Goal: Task Accomplishment & Management: Complete application form

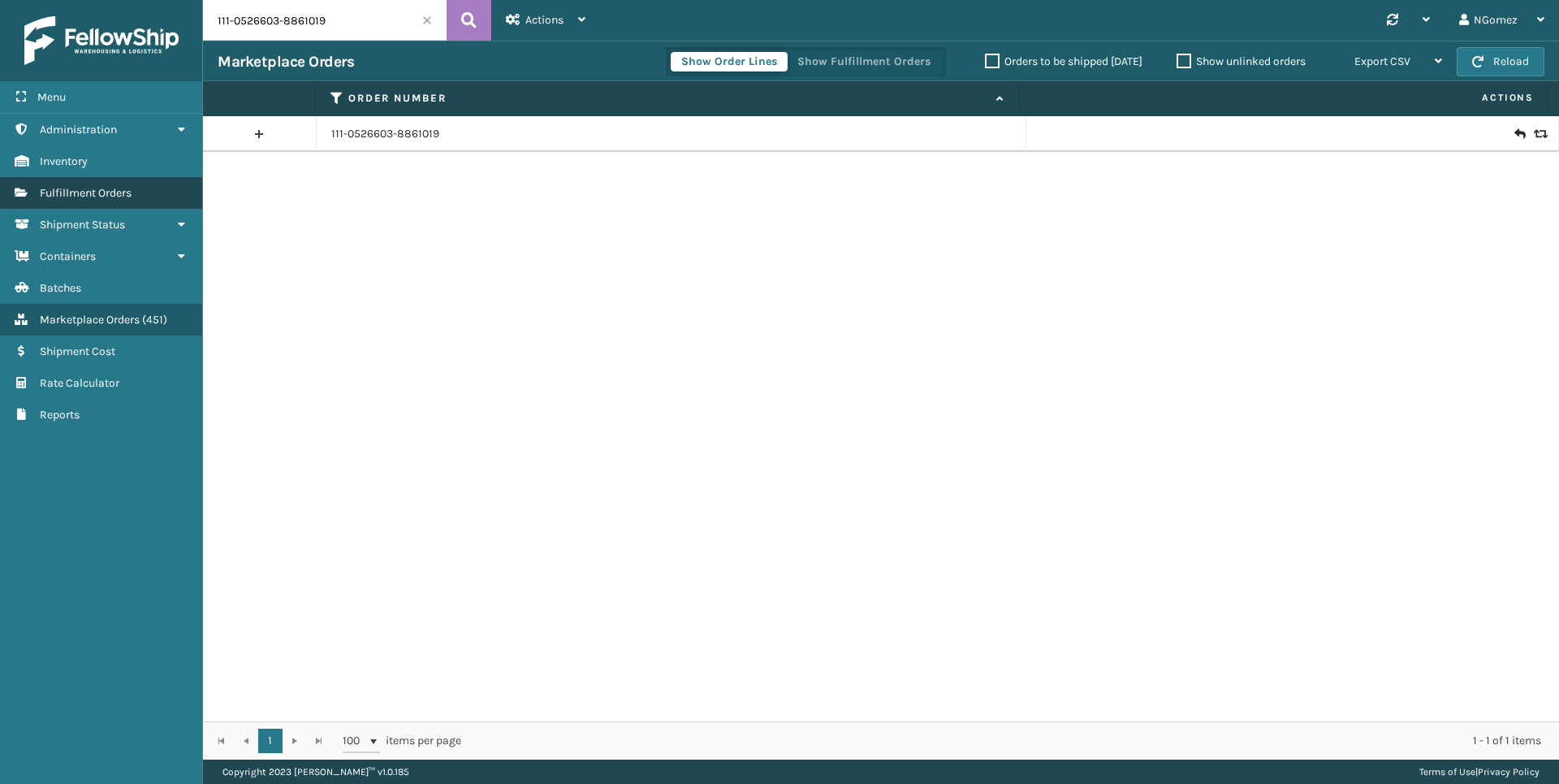
click at [102, 198] on span "Fulfillment Orders" at bounding box center [85, 192] width 91 height 14
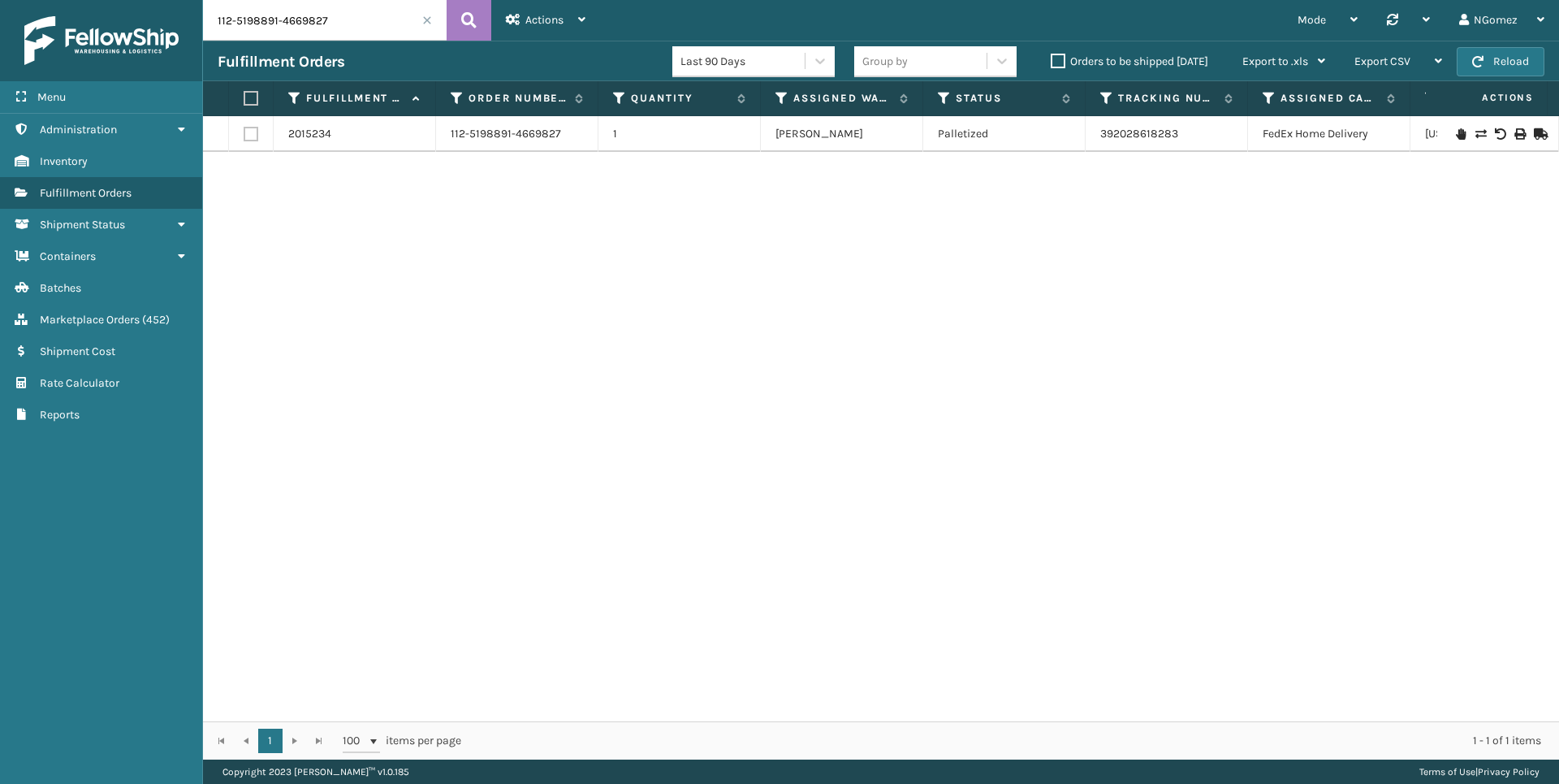
click at [337, 7] on input "112-5198891-4669827" at bounding box center [325, 20] width 243 height 40
paste input "3-1690623-8469802"
type input "113-1690623-8469802"
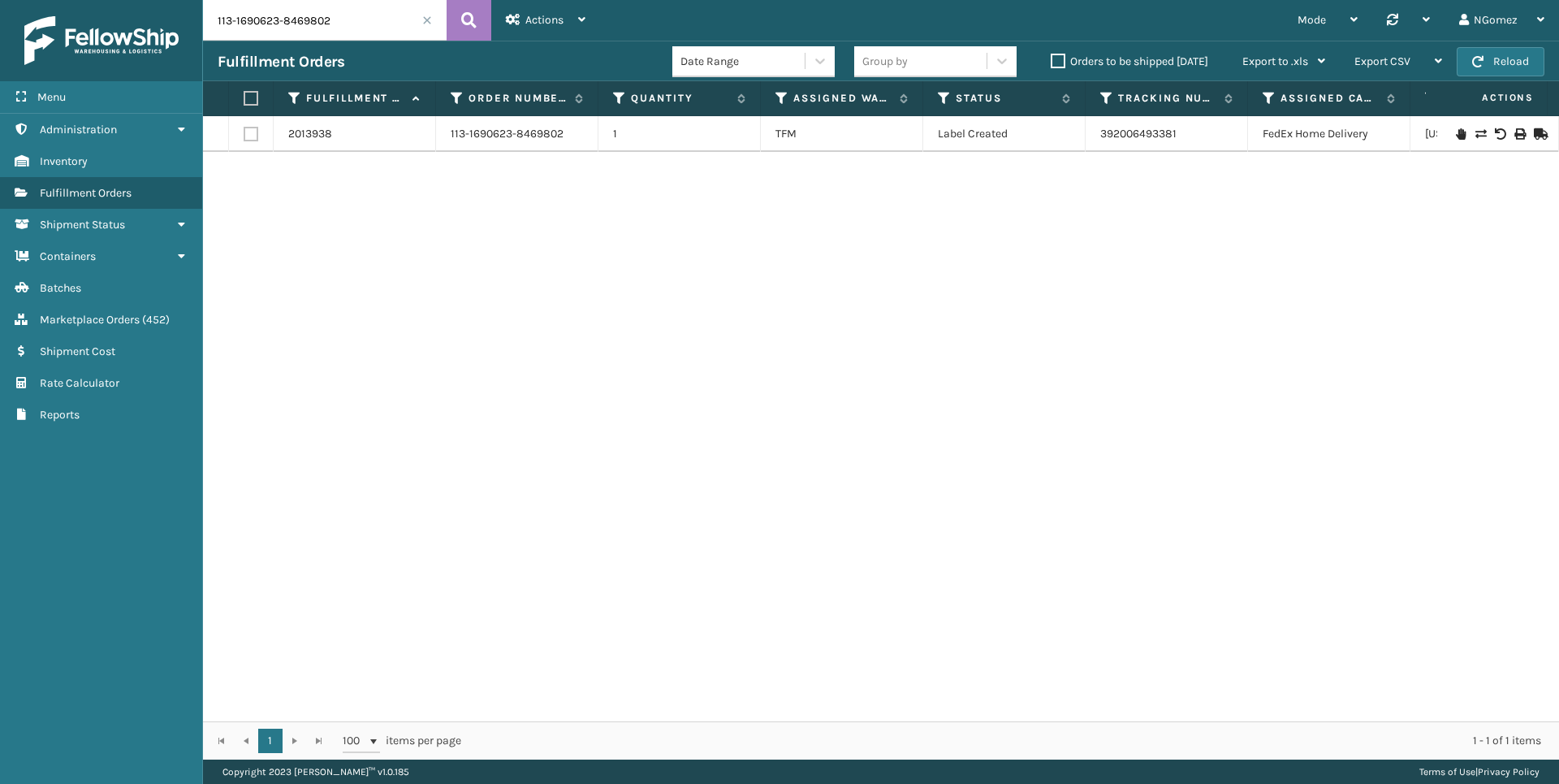
click at [1457, 134] on icon at bounding box center [1461, 134] width 10 height 11
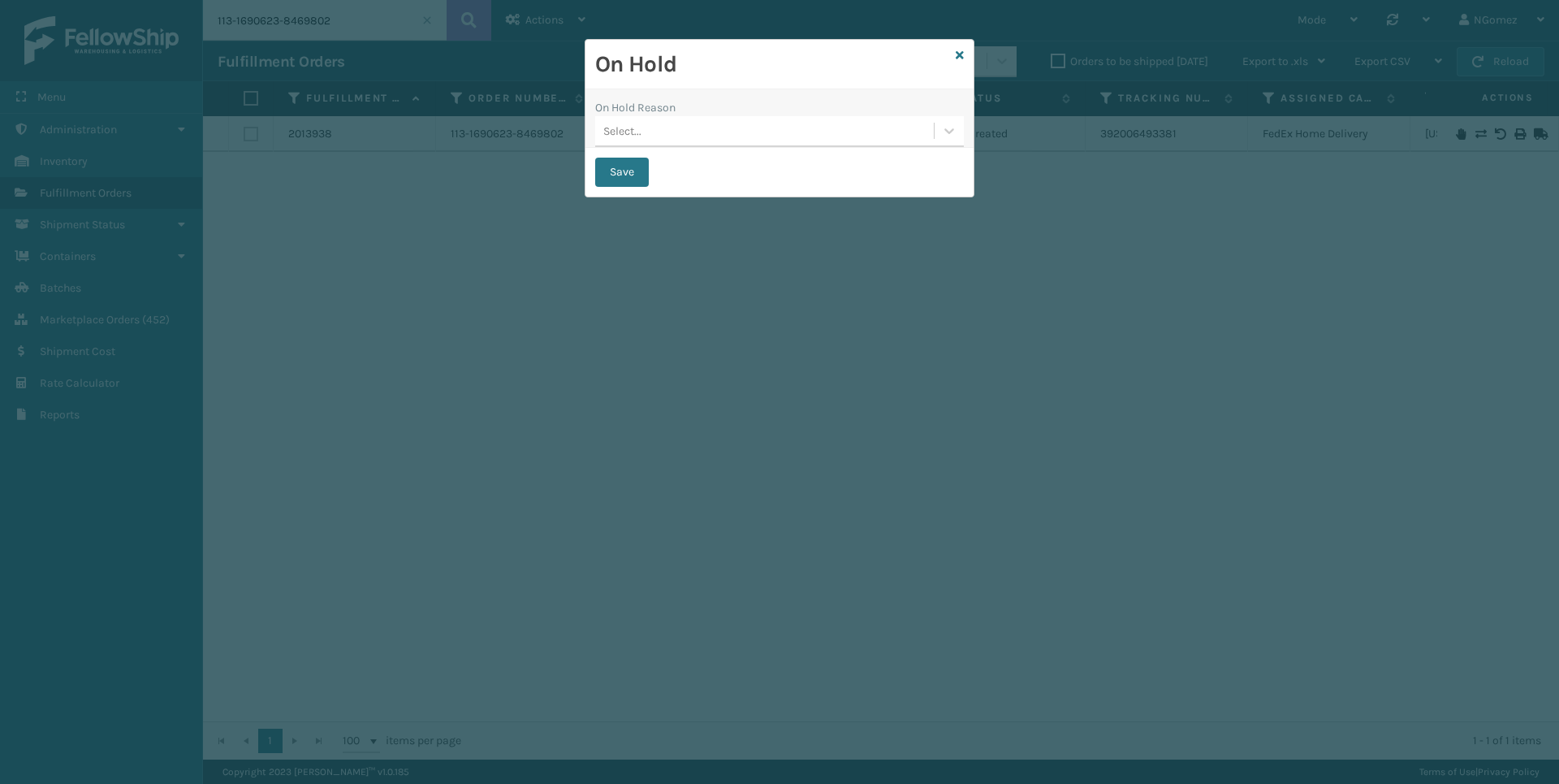
click at [847, 136] on div "Select..." at bounding box center [765, 131] width 339 height 27
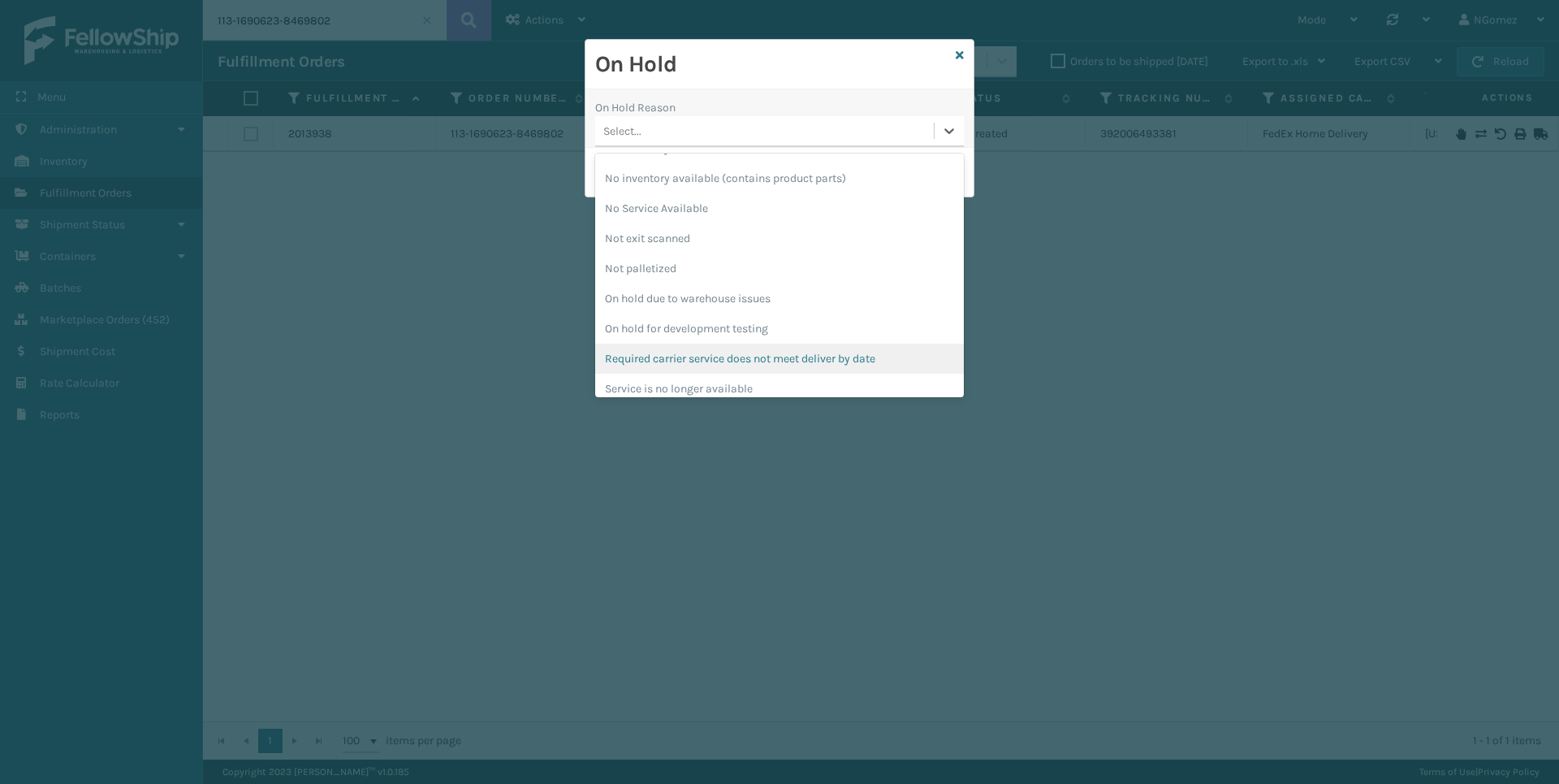
scroll to position [424, 0]
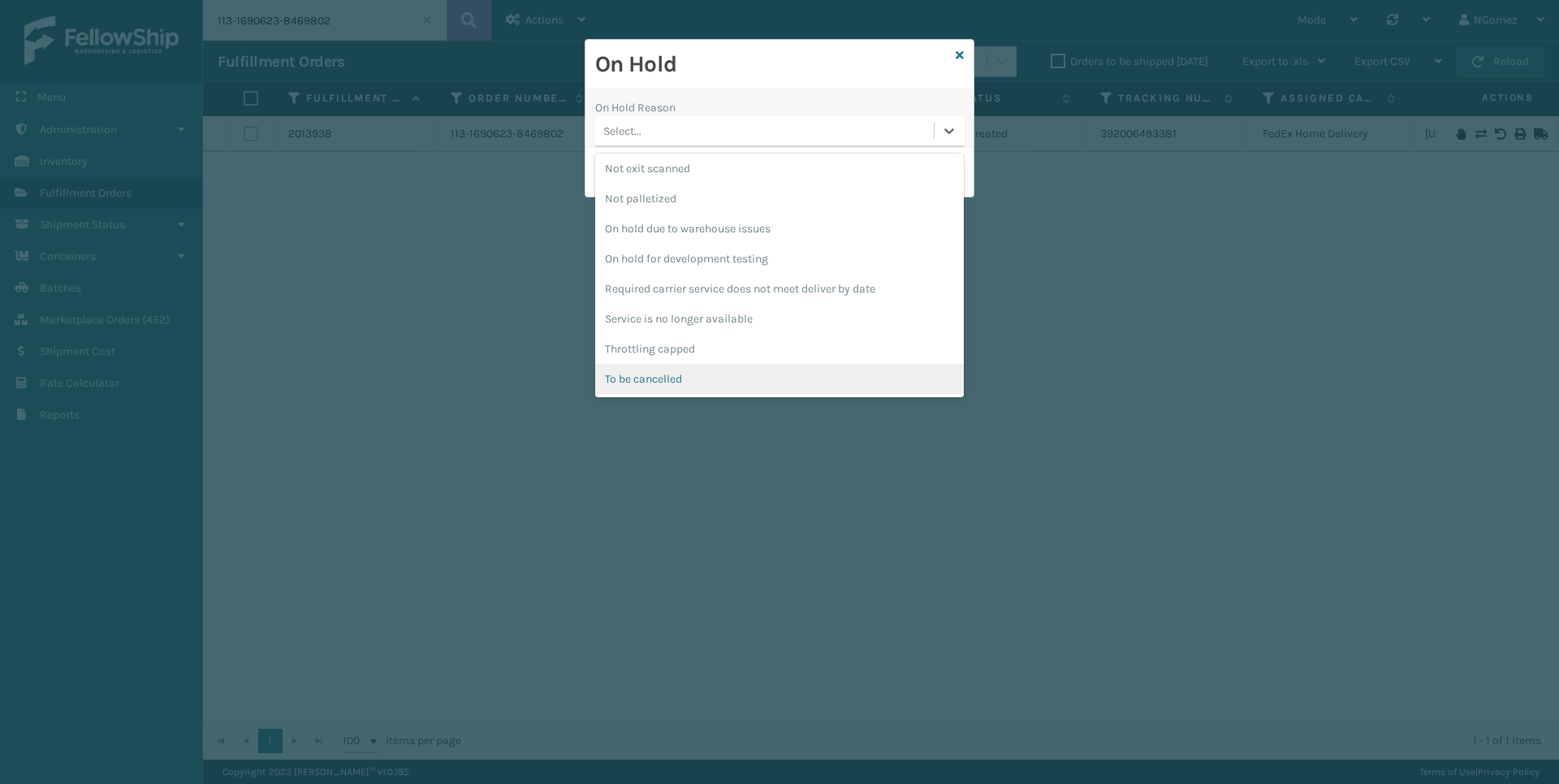
click at [699, 380] on div "To be cancelled" at bounding box center [780, 379] width 369 height 30
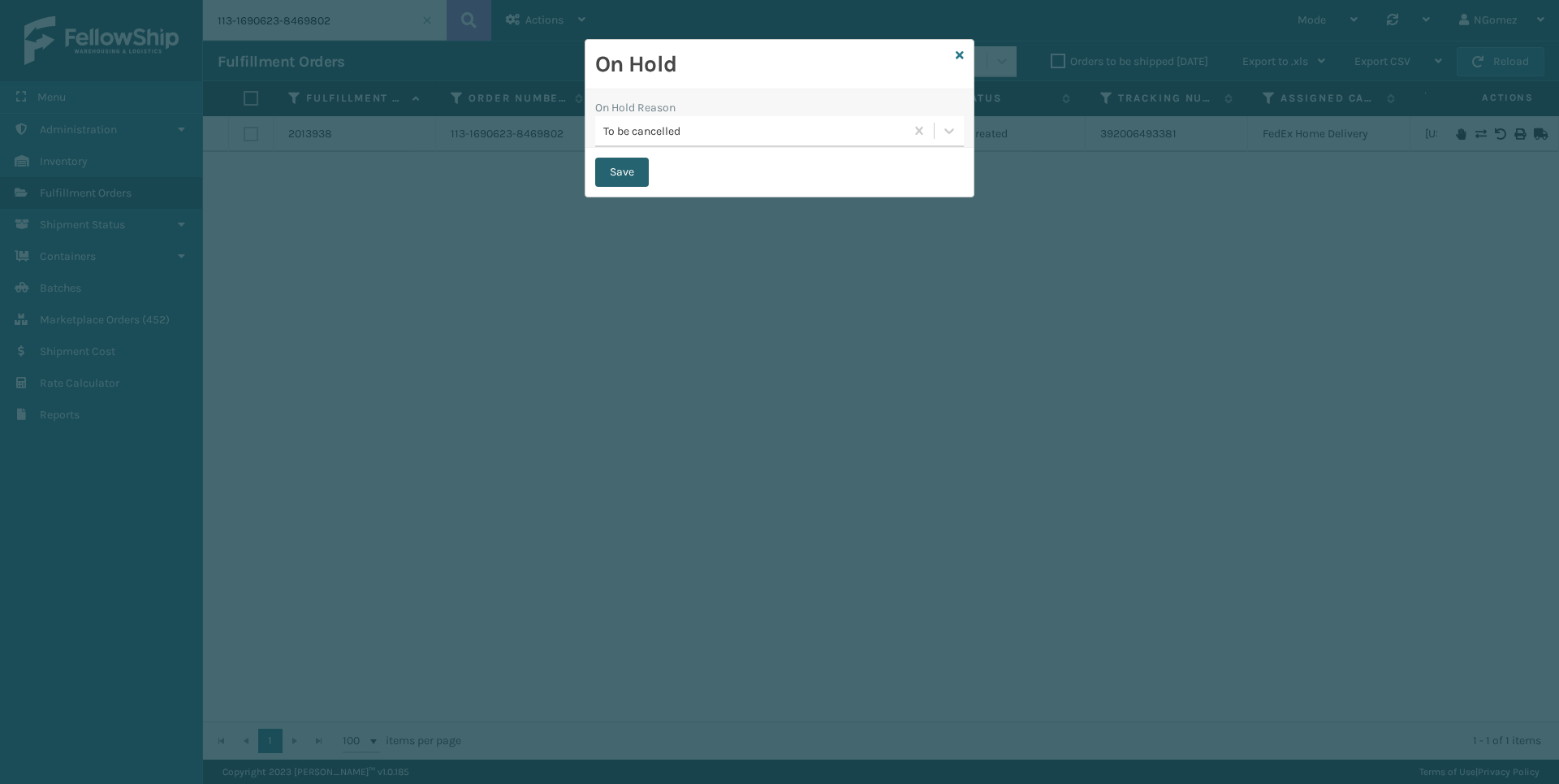
click at [631, 166] on button "Save" at bounding box center [622, 172] width 54 height 29
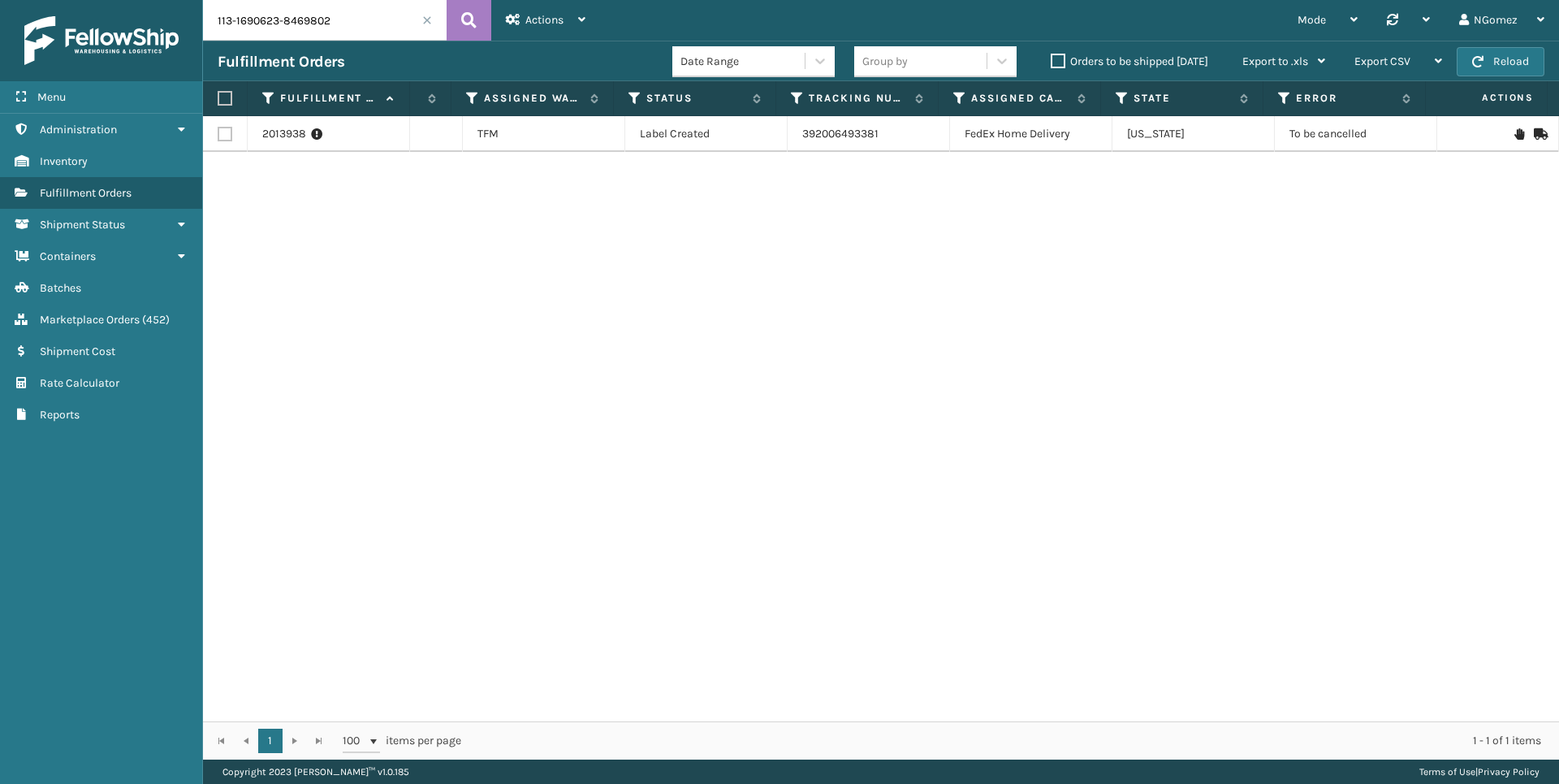
scroll to position [0, 0]
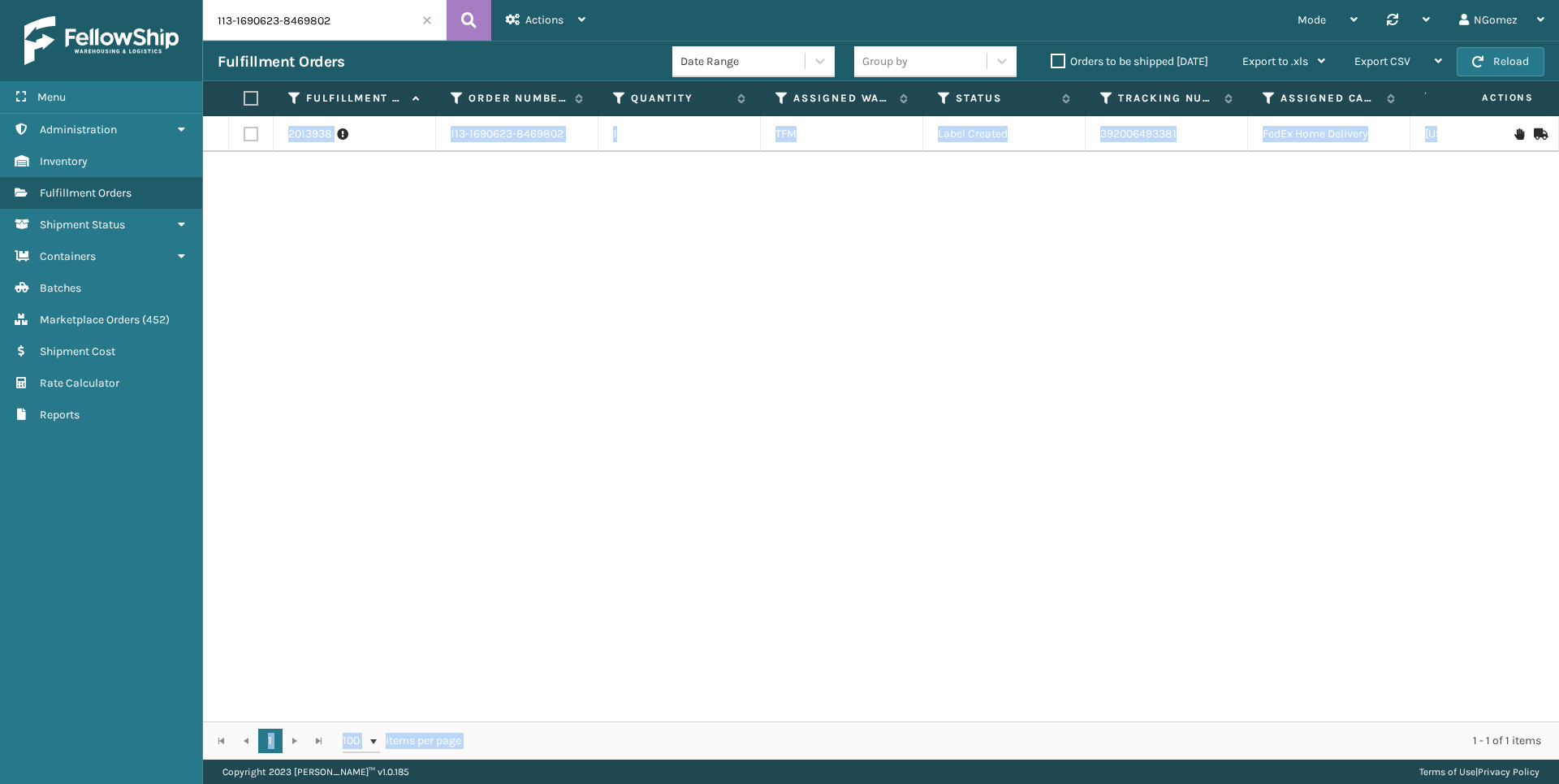
drag, startPoint x: 583, startPoint y: 717, endPoint x: 524, endPoint y: 684, distance: 67.6
click at [524, 684] on div "Fulfillment Order Id Order Number Quantity Assigned Warehouse Status Tracking N…" at bounding box center [881, 420] width 1356 height 678
click at [343, 130] on icon at bounding box center [342, 134] width 11 height 16
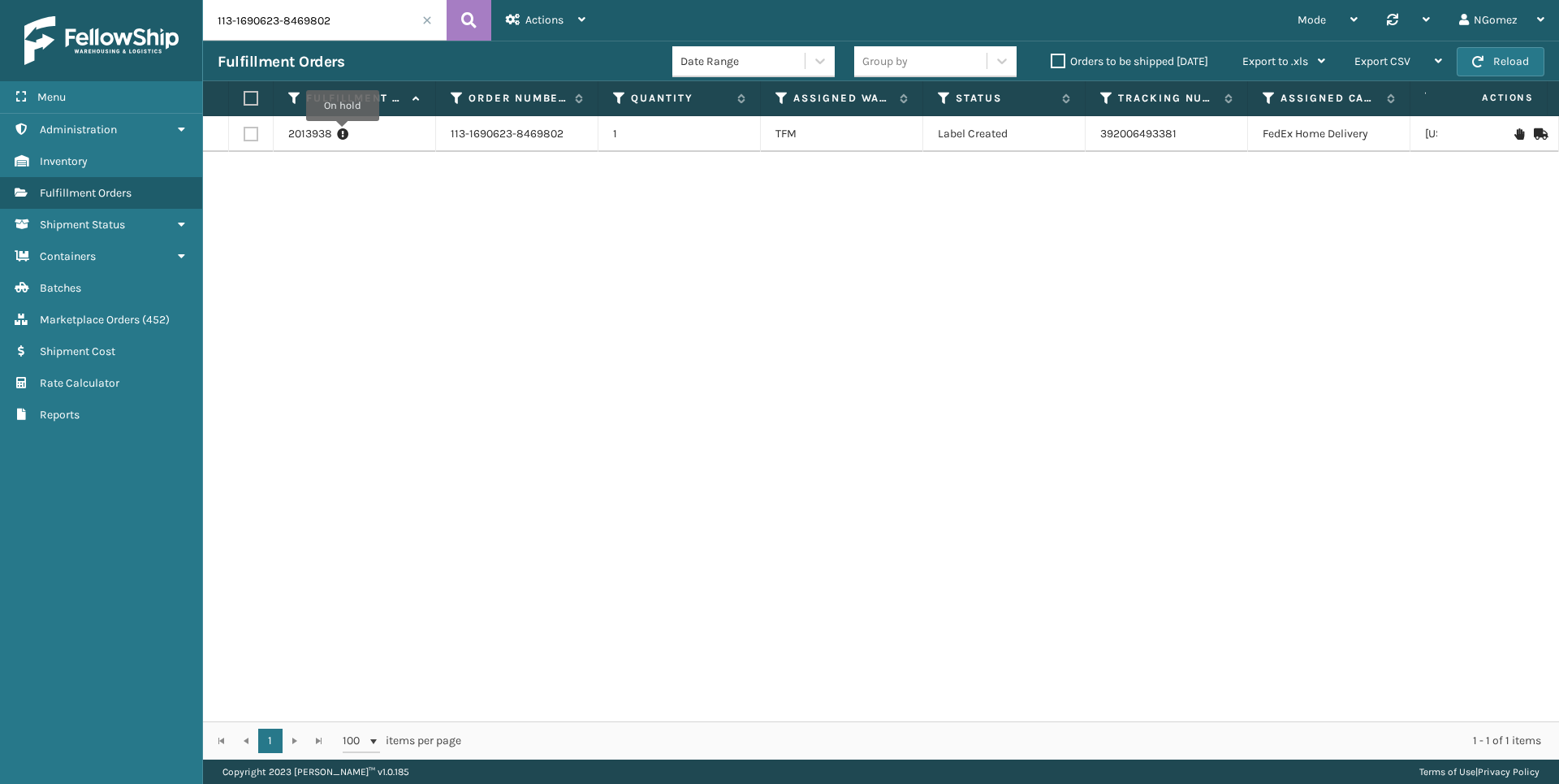
click at [343, 133] on icon at bounding box center [342, 134] width 11 height 16
click at [145, 317] on span "( 452 )" at bounding box center [156, 319] width 27 height 14
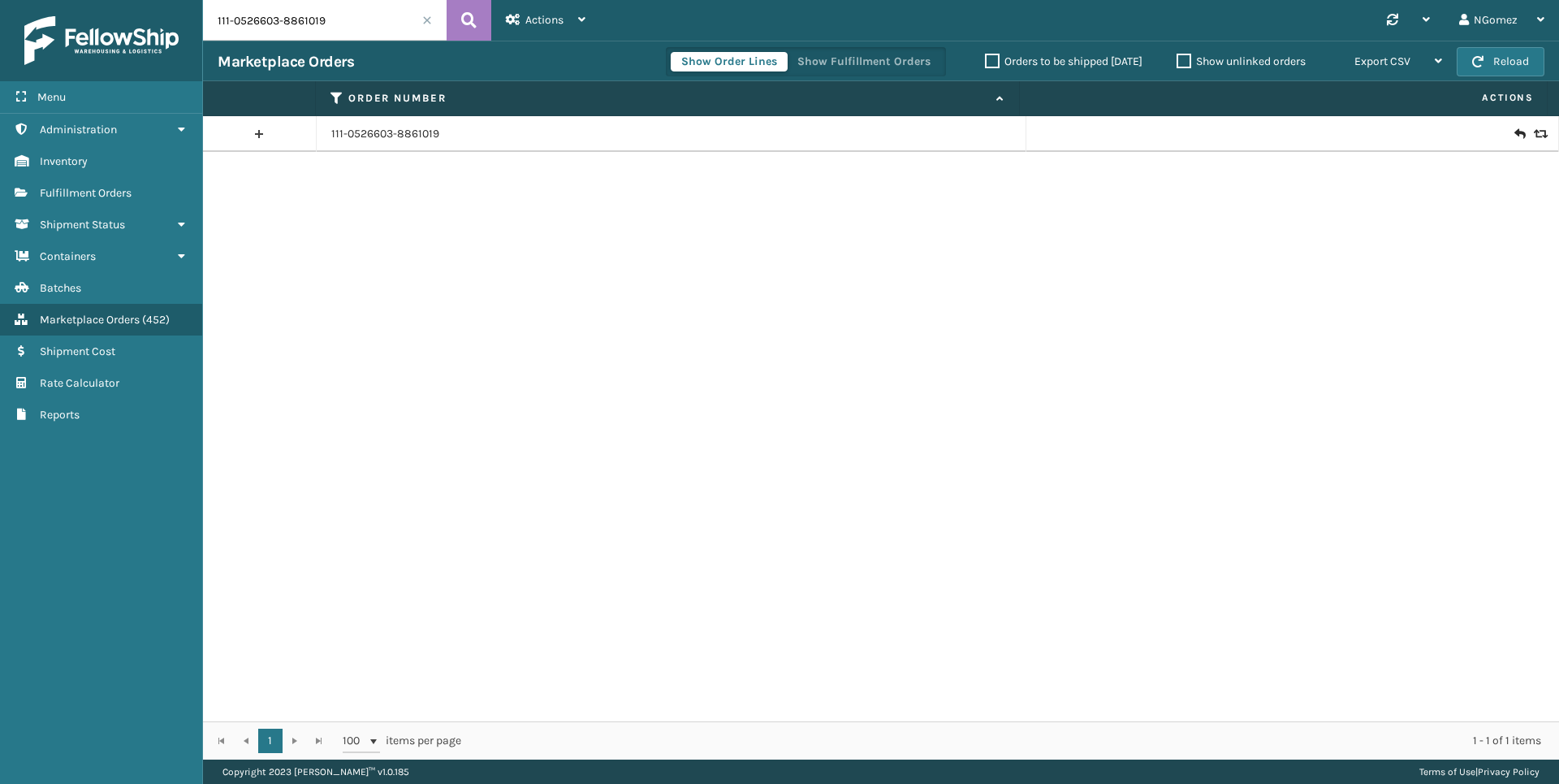
click at [227, 25] on input "111-0526603-8861019" at bounding box center [325, 20] width 243 height 40
paste input "111-1546850-0159441"
type input "111-1546850-0159441"
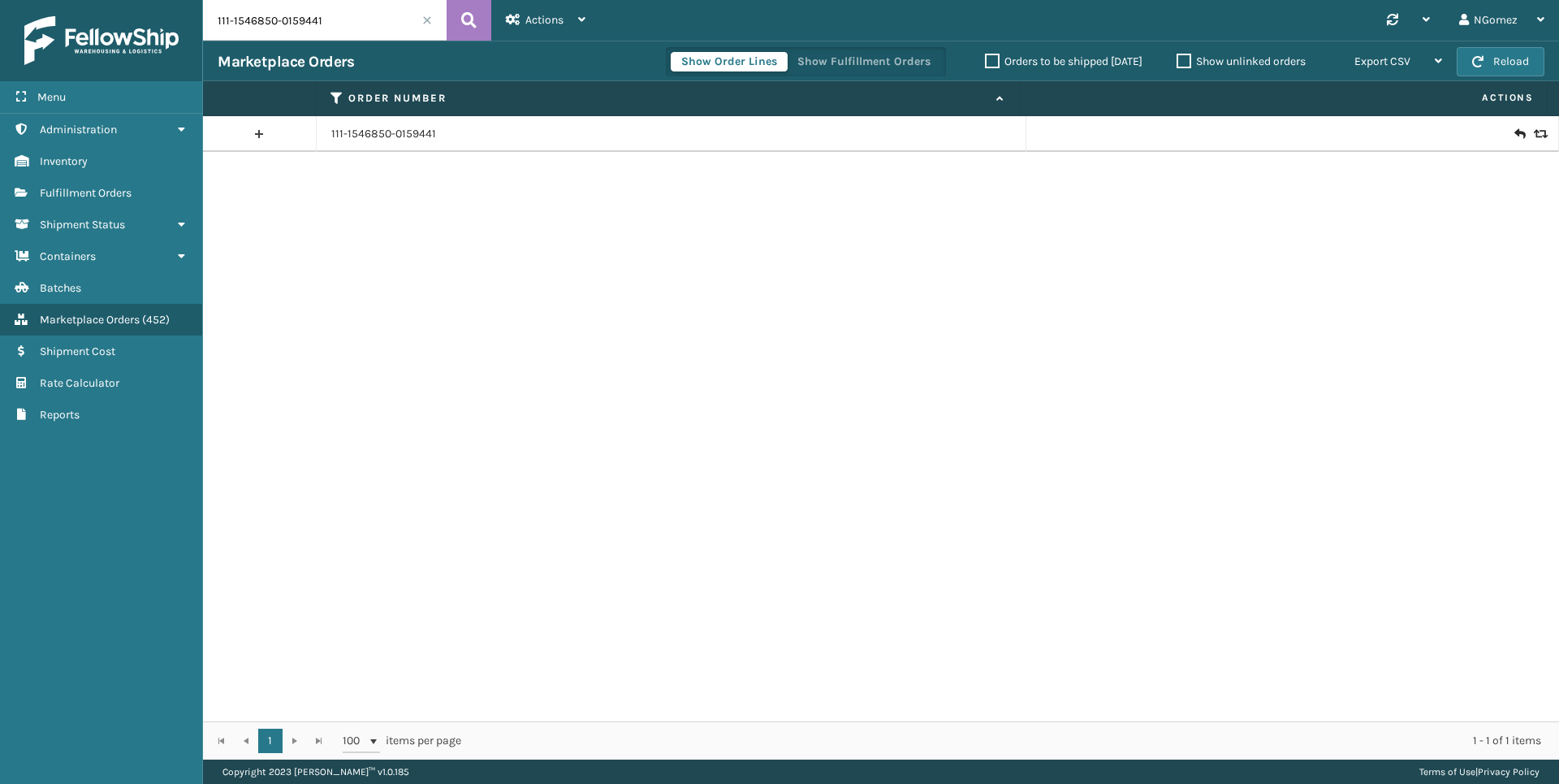
click at [1514, 133] on icon at bounding box center [1519, 134] width 10 height 16
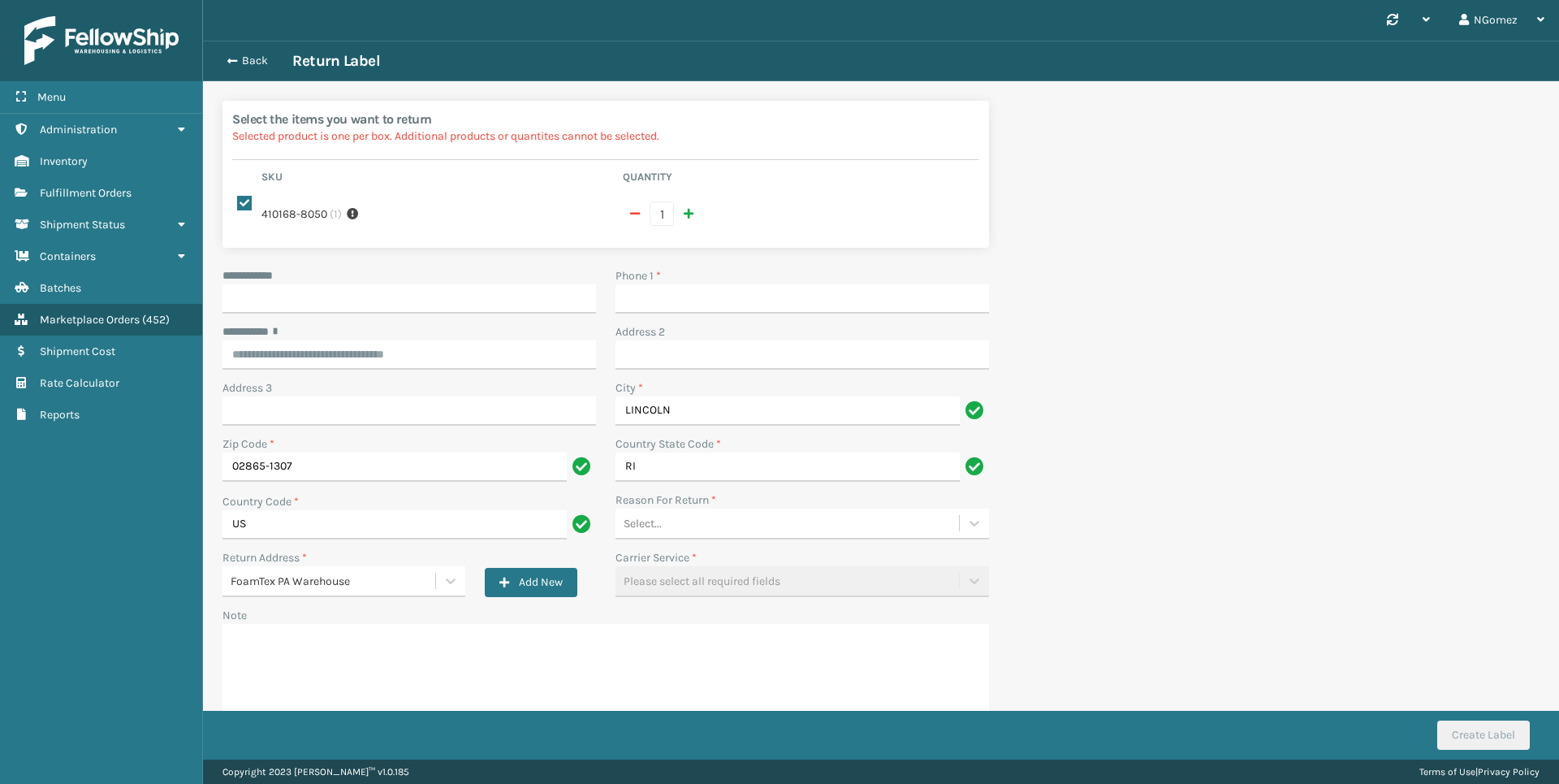
click at [239, 50] on div "Back Return Label" at bounding box center [881, 60] width 1356 height 40
click at [243, 58] on button "Back" at bounding box center [255, 61] width 75 height 15
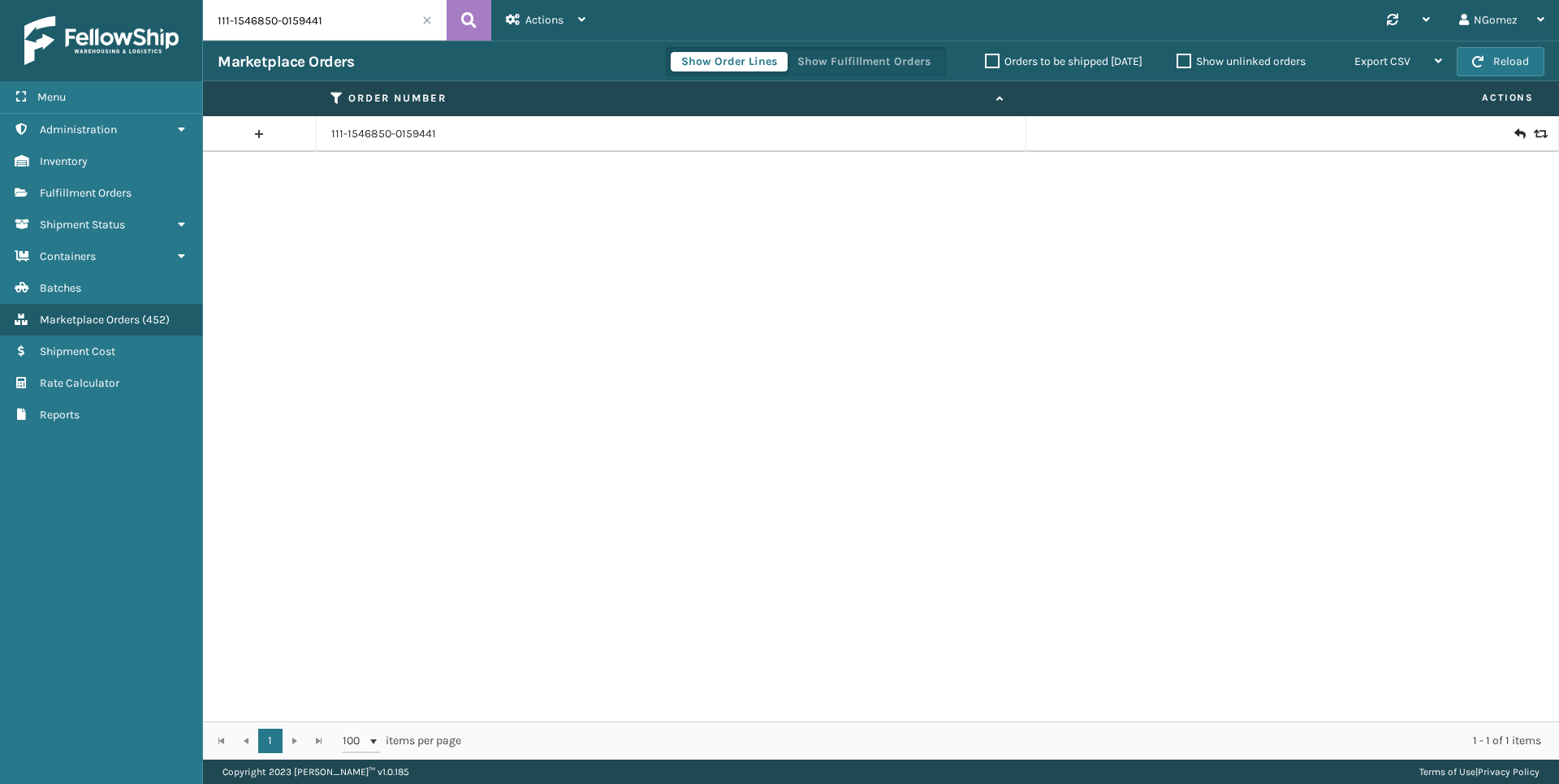
click at [297, 28] on input "111-1546850-0159441" at bounding box center [325, 20] width 243 height 40
paste input "3-0580136-9011409"
type input "113-0580136-9011409"
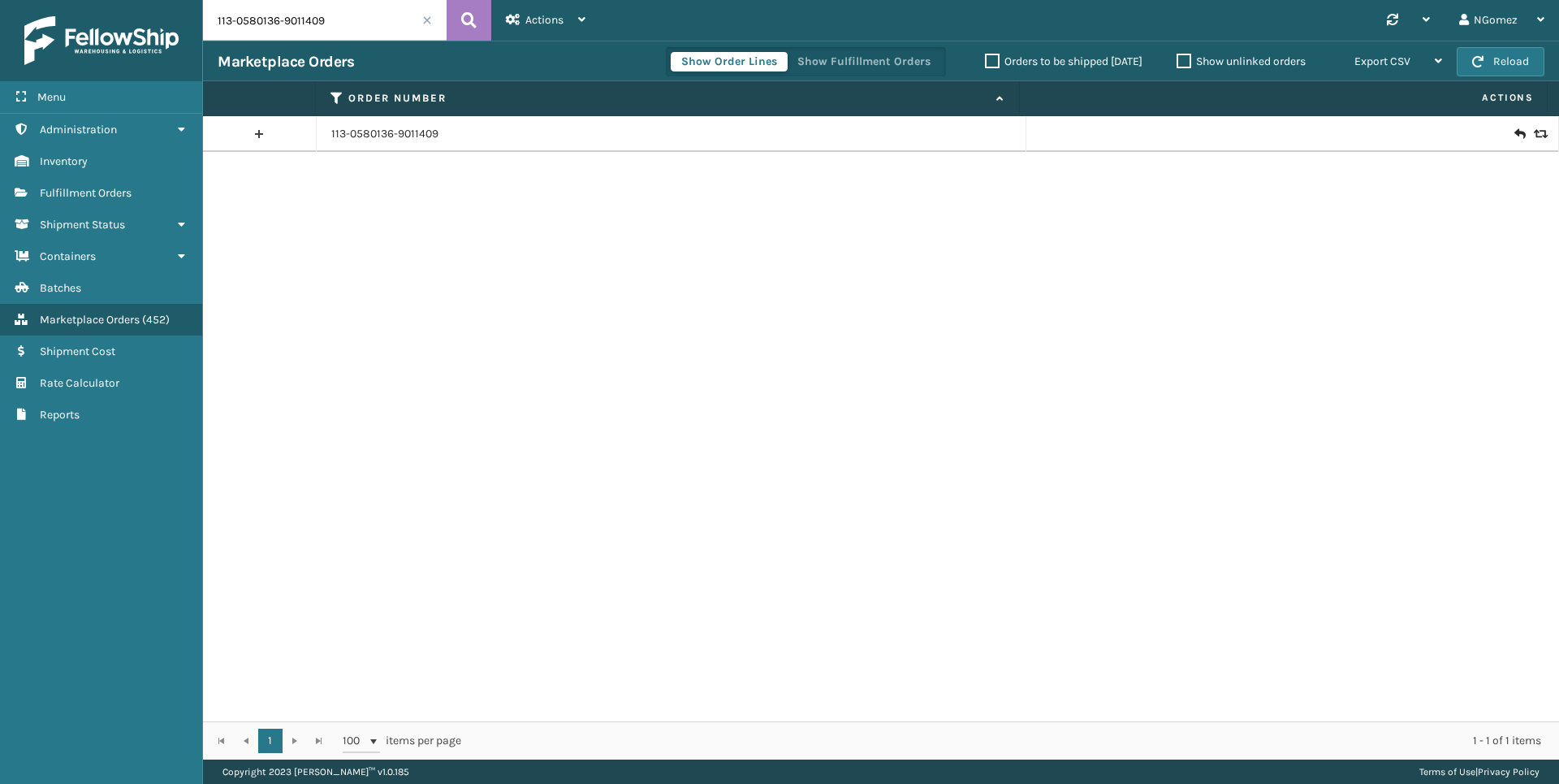
click at [1514, 129] on icon at bounding box center [1519, 134] width 10 height 16
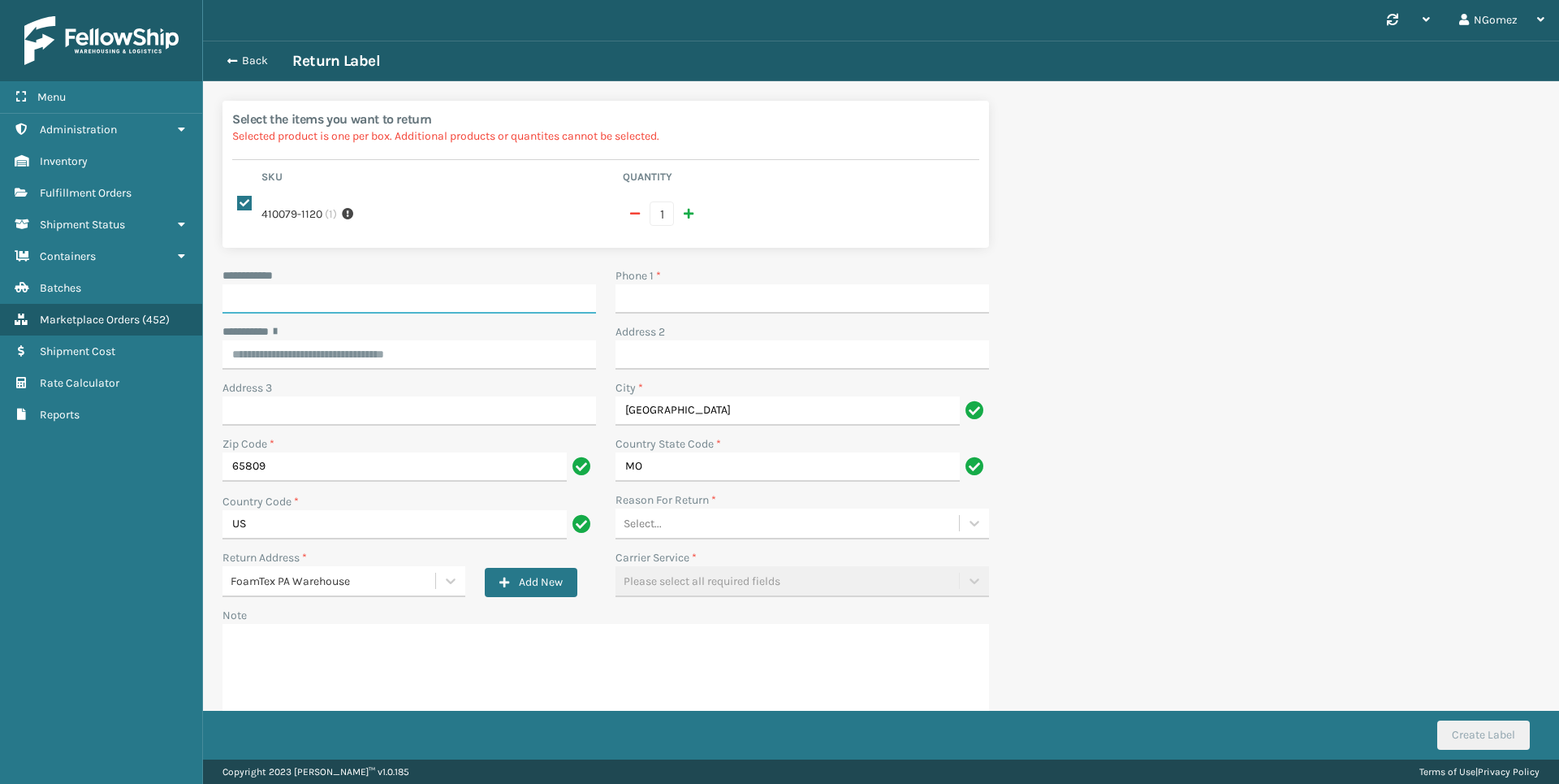
click at [380, 305] on input "**********" at bounding box center [409, 299] width 373 height 29
click at [466, 300] on input "**********" at bounding box center [409, 299] width 373 height 29
paste input "**********"
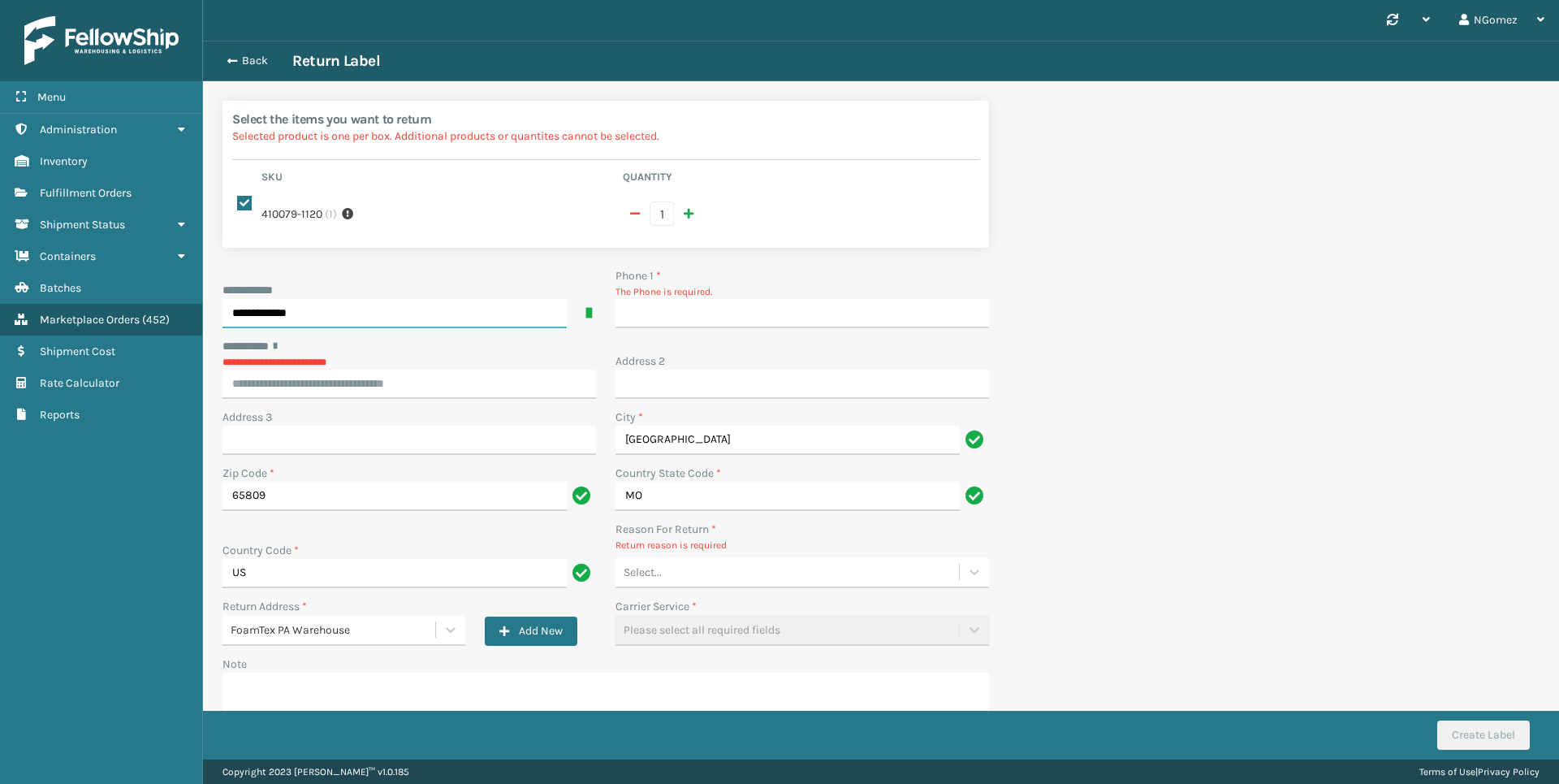
type input "**********"
click at [422, 387] on div "**********" at bounding box center [409, 368] width 373 height 61
paste input "**********"
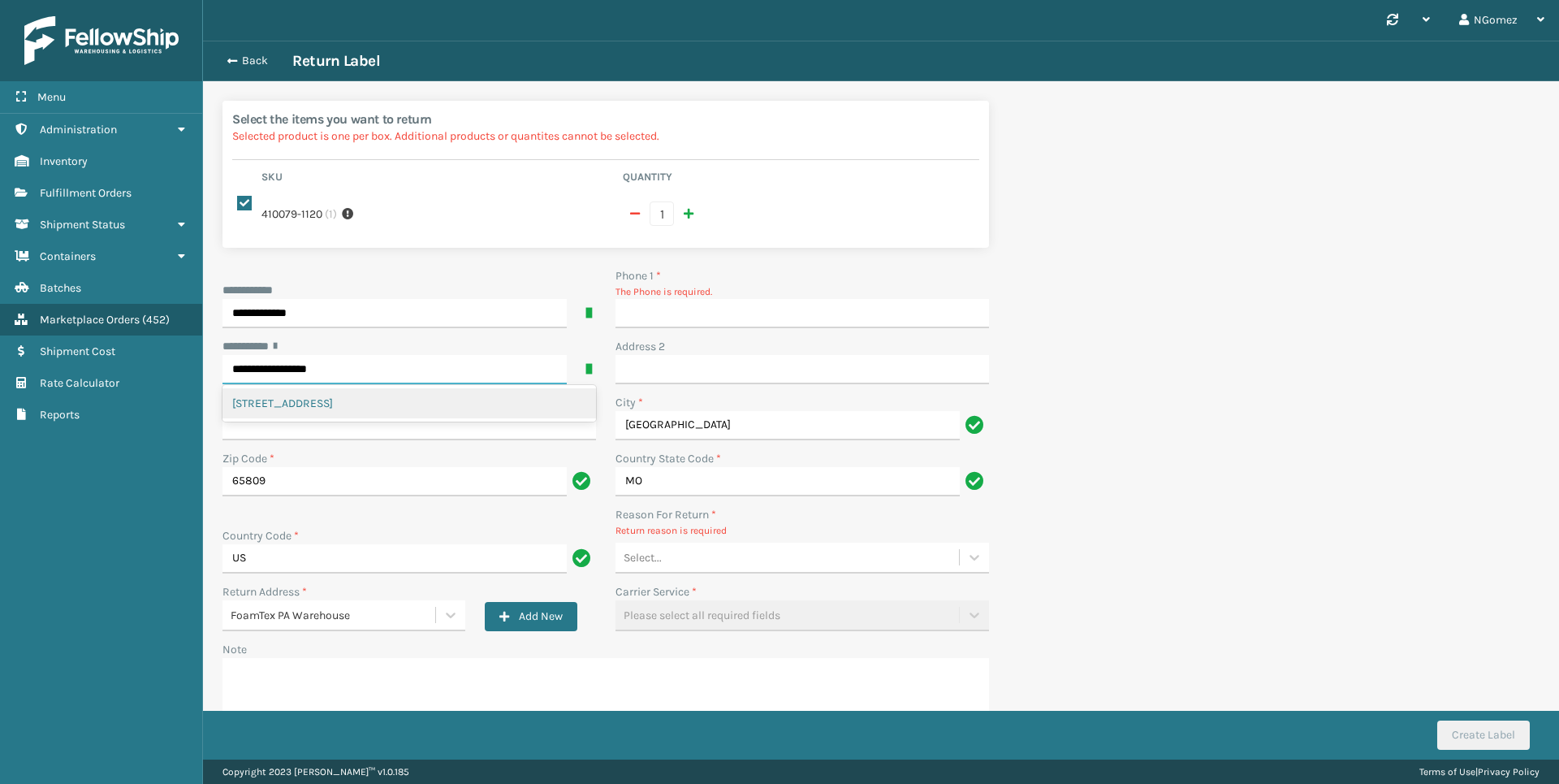
click at [424, 408] on div "[STREET_ADDRESS]" at bounding box center [409, 403] width 373 height 30
type input "**********"
type input "[GEOGRAPHIC_DATA]"
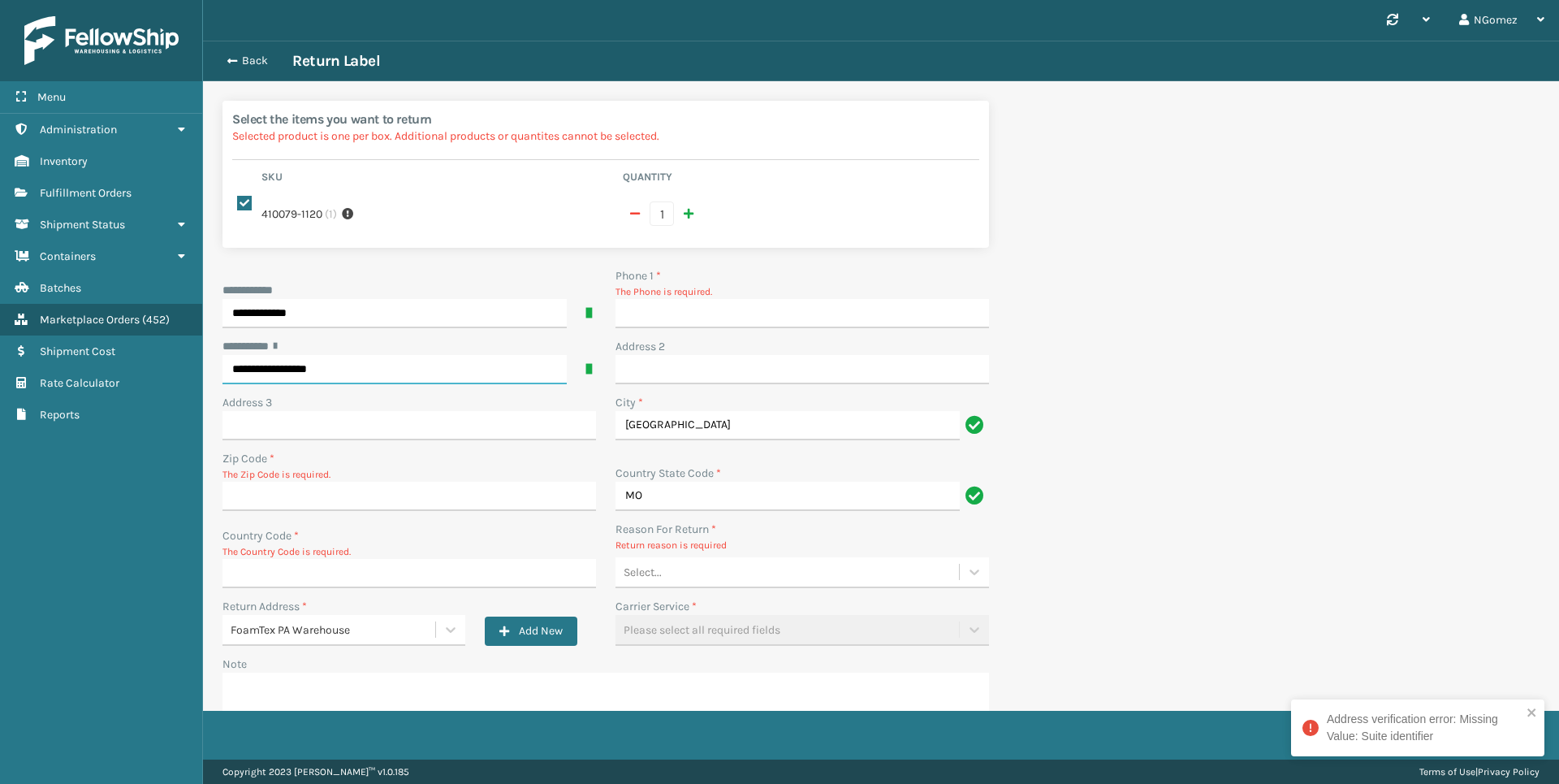
type input "**********"
click at [713, 365] on input "Address 2" at bounding box center [802, 370] width 373 height 29
paste input "Apt 5106E"
type input "Apt 5106E"
click at [708, 322] on input "Phone 1 *" at bounding box center [802, 314] width 373 height 29
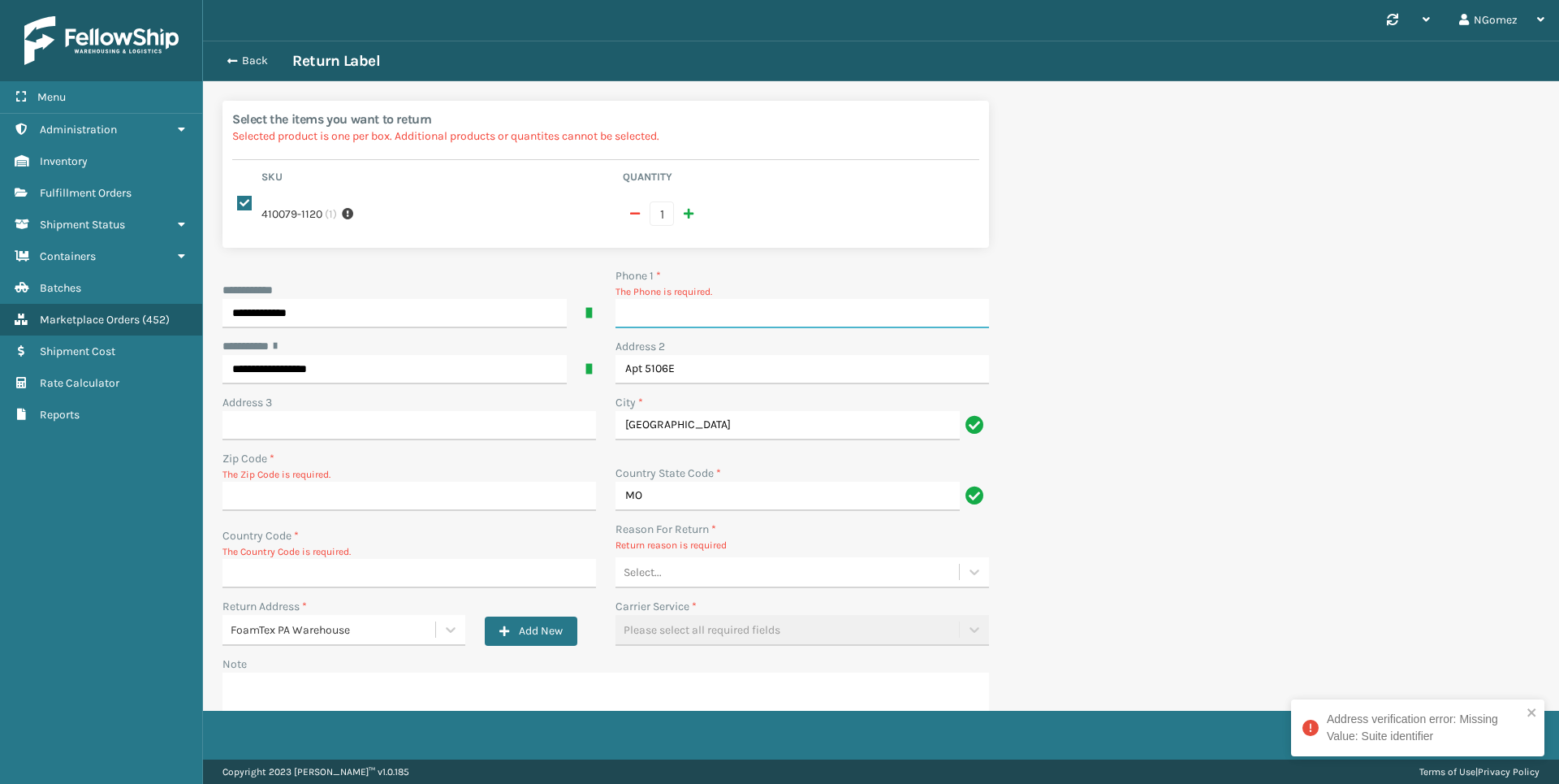
paste input "[PHONE_NUMBER]"
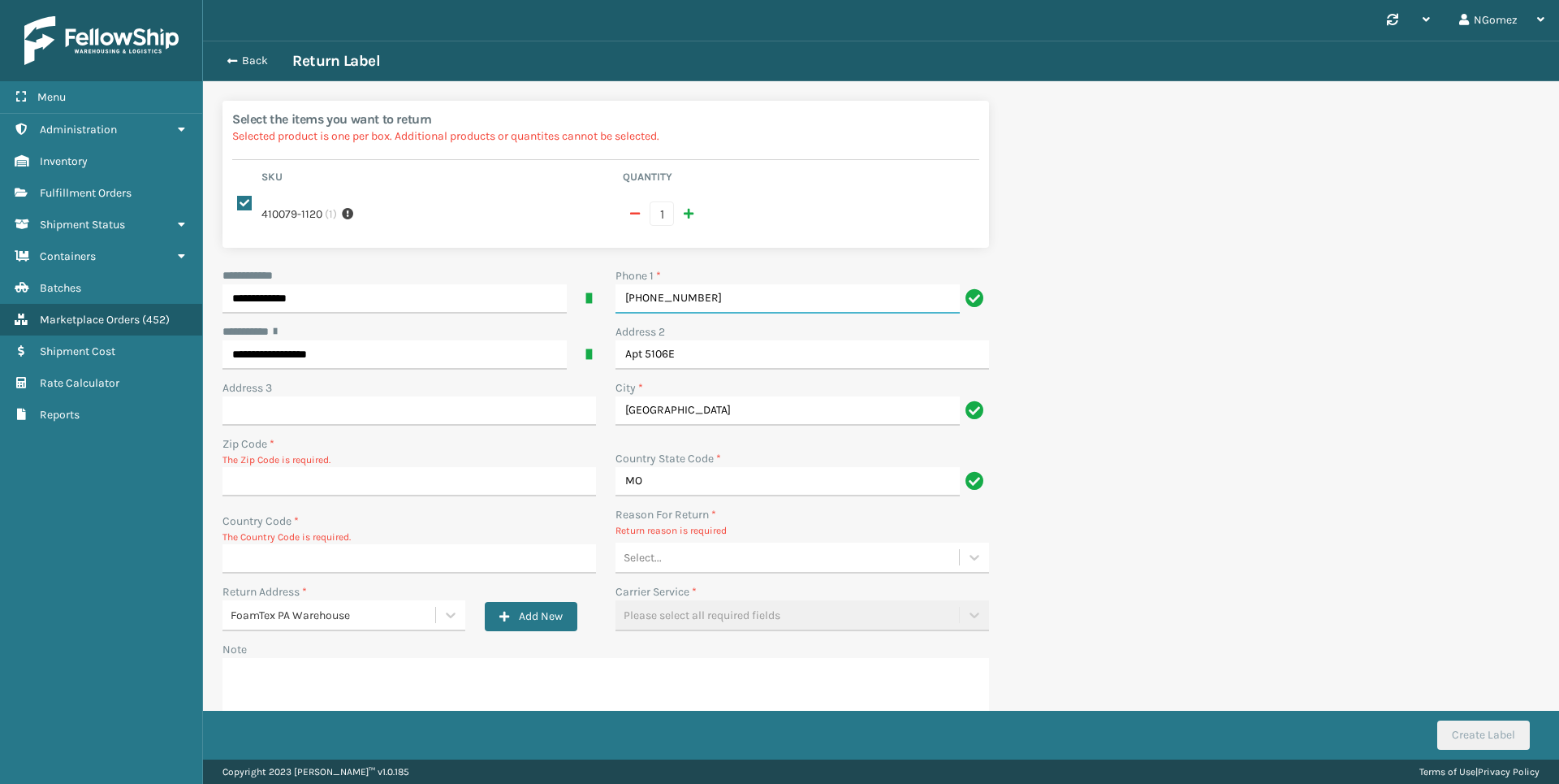
type input "[PHONE_NUMBER]"
click at [384, 485] on input "Zip Code *" at bounding box center [409, 481] width 373 height 29
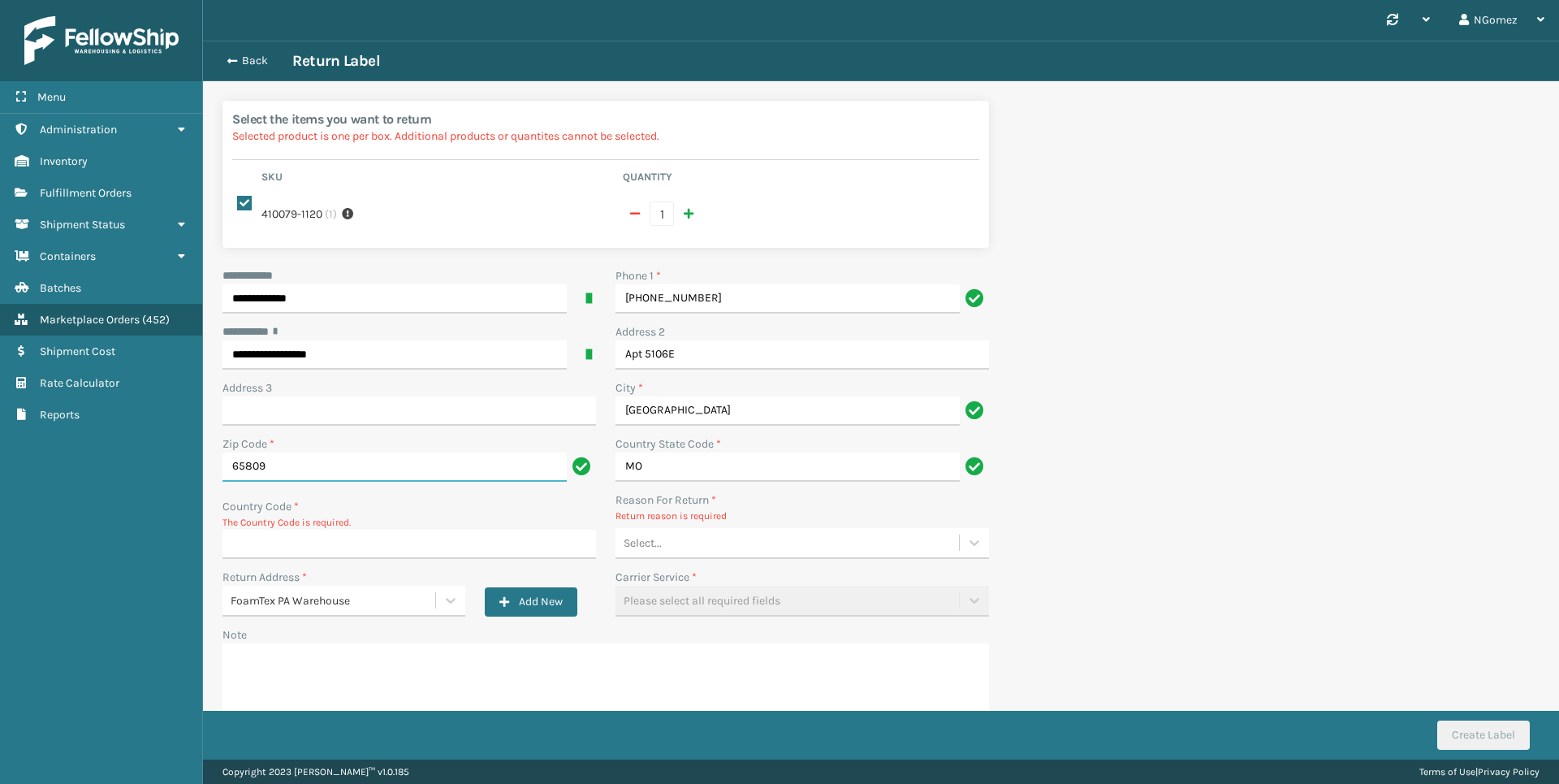
type input "65809"
click at [360, 533] on input "Country Code *" at bounding box center [409, 544] width 373 height 29
type input "US"
click at [775, 552] on div "Select..." at bounding box center [787, 542] width 343 height 27
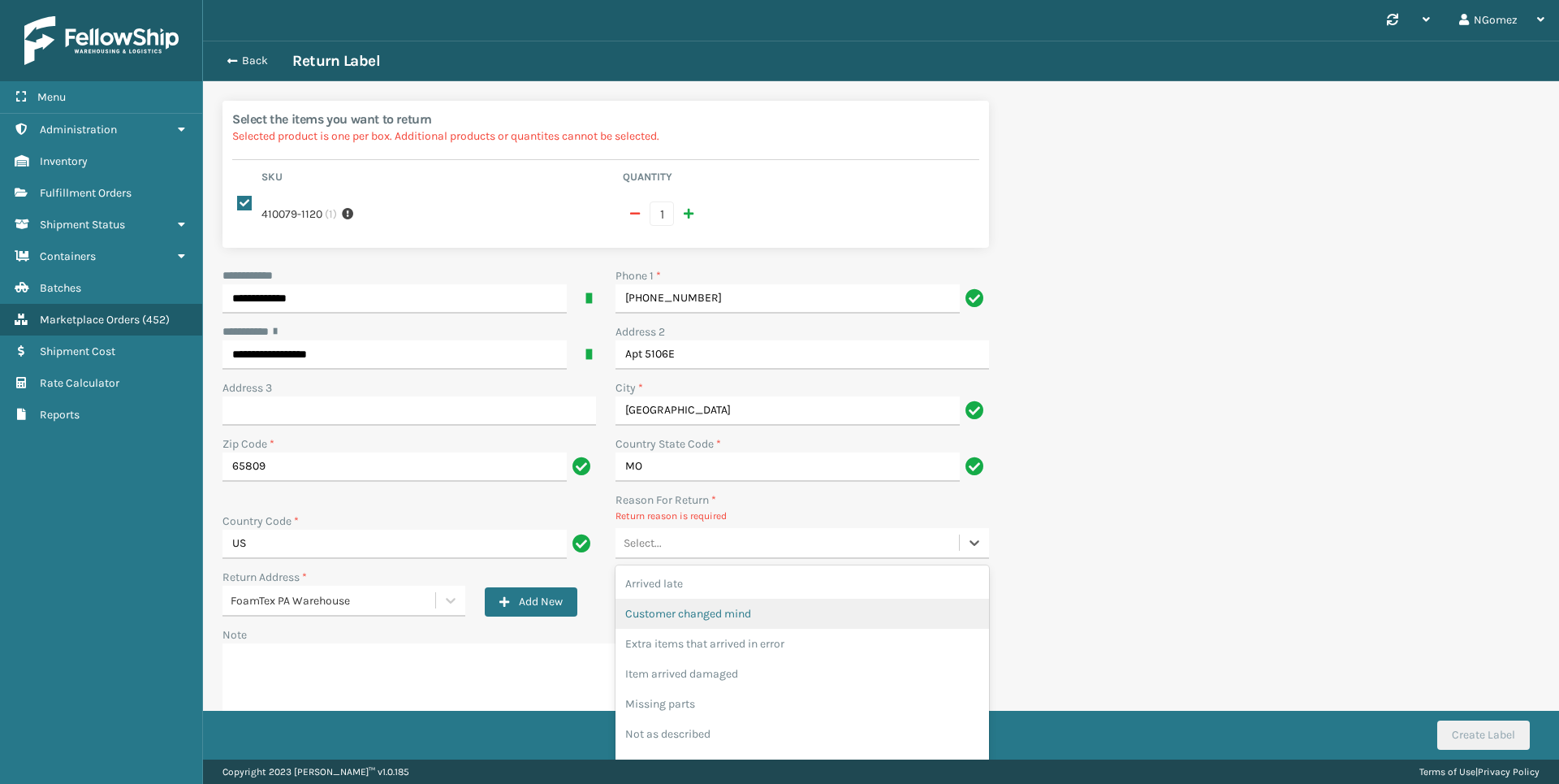
click at [758, 609] on div "Customer changed mind" at bounding box center [802, 613] width 373 height 30
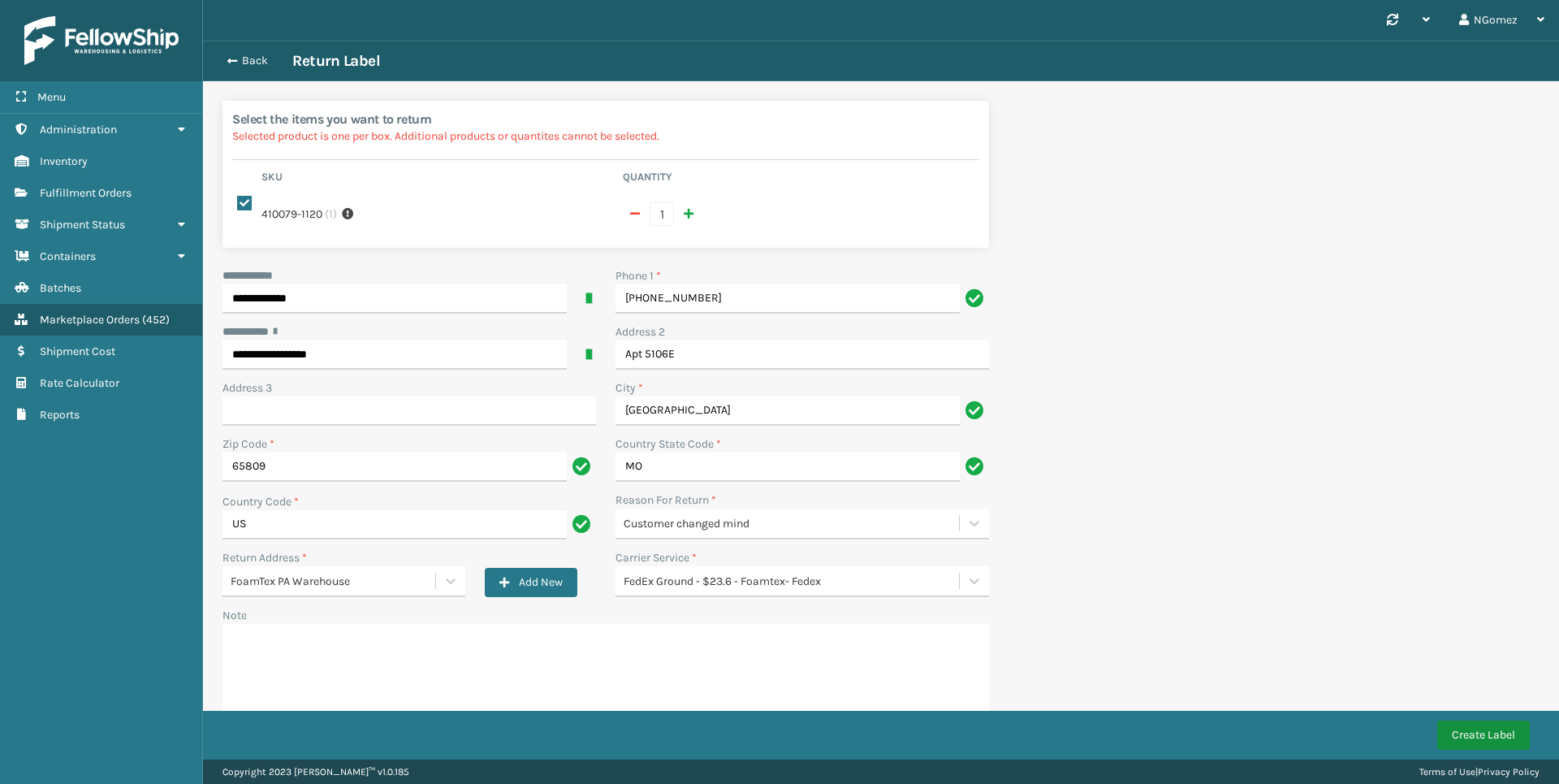
click at [1475, 736] on button "Create Label" at bounding box center [1483, 735] width 92 height 29
